Goal: Find specific page/section: Find specific page/section

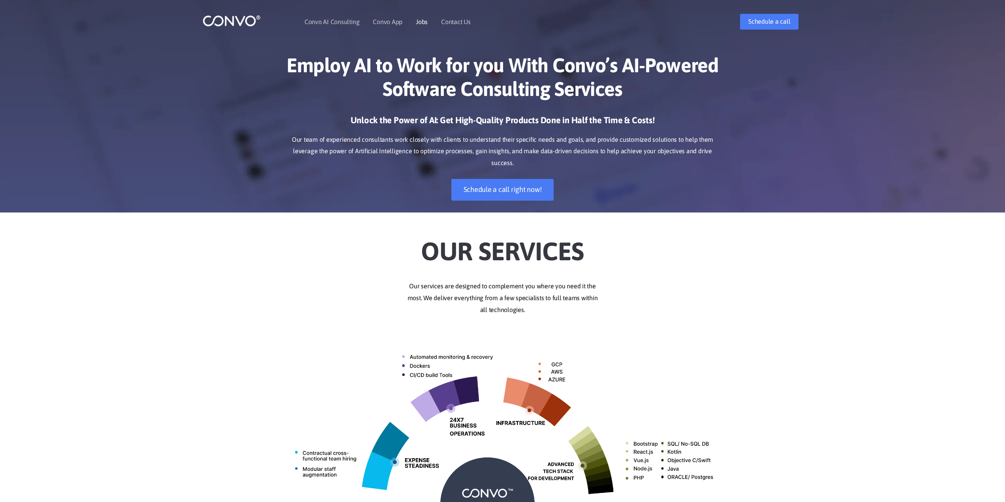
click at [420, 26] on li "Jobs" at bounding box center [422, 22] width 12 height 34
click at [421, 20] on link "Jobs" at bounding box center [422, 22] width 12 height 6
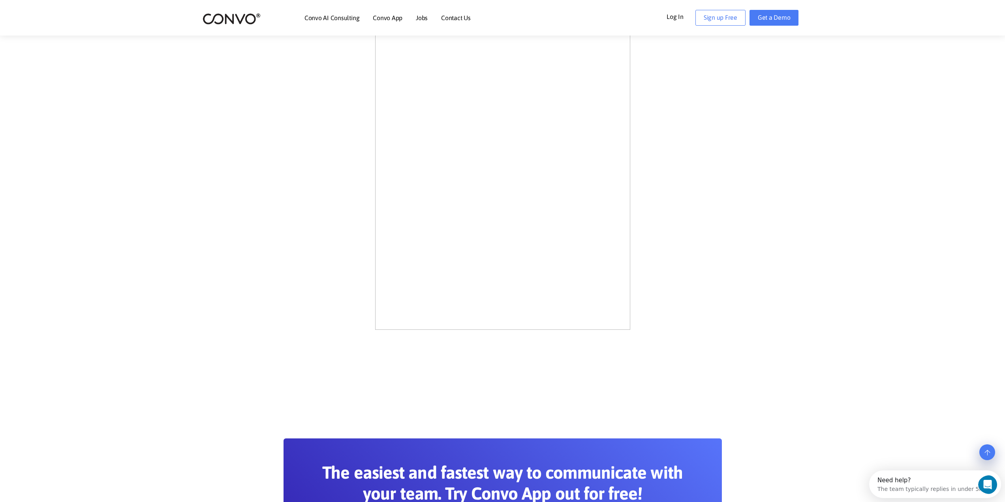
scroll to position [316, 0]
